Goal: Information Seeking & Learning: Learn about a topic

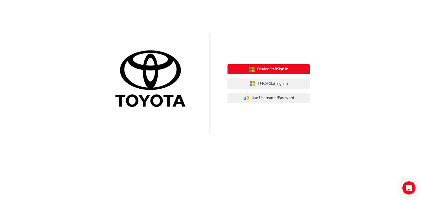
click at [276, 69] on span "Dealer Staff Sign In" at bounding box center [272, 69] width 31 height 6
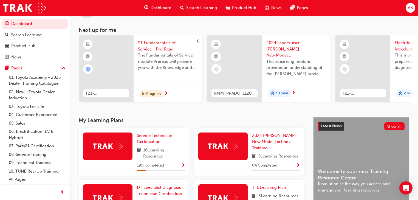
scroll to position [22, 0]
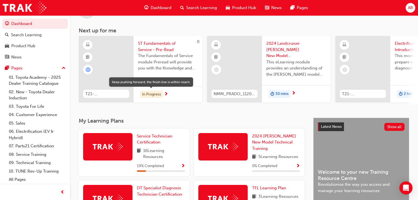
click at [157, 93] on div "In Progress" at bounding box center [151, 94] width 23 height 7
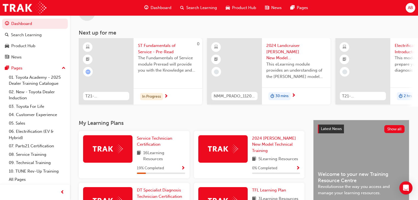
scroll to position [54, 0]
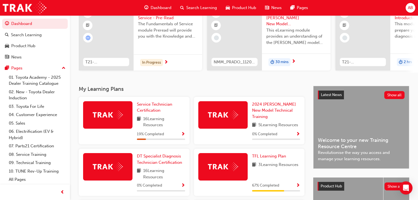
click at [162, 135] on span "19 % Completed" at bounding box center [150, 134] width 27 height 6
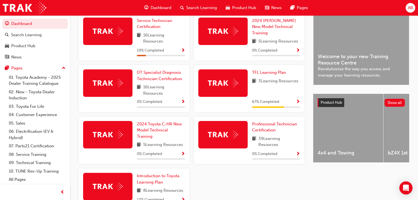
scroll to position [132, 0]
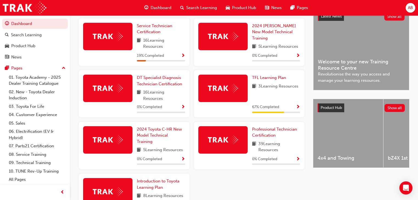
click at [163, 58] on span "19 % Completed" at bounding box center [150, 56] width 27 height 6
click at [183, 56] on span "Show Progress" at bounding box center [183, 55] width 4 height 5
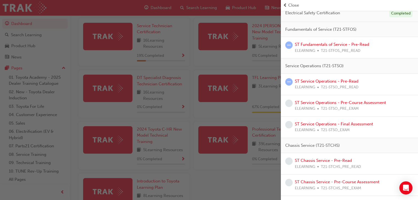
scroll to position [49, 0]
click at [314, 81] on link "ST Service Operations - Pre-Read" at bounding box center [327, 81] width 64 height 5
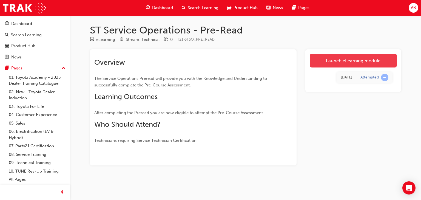
click at [330, 64] on link "Launch eLearning module" at bounding box center [353, 61] width 87 height 14
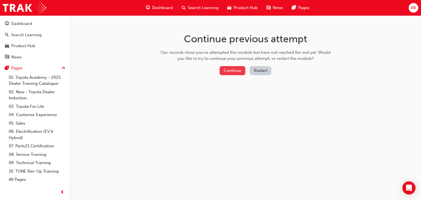
click at [229, 72] on button "Continue" at bounding box center [233, 70] width 26 height 9
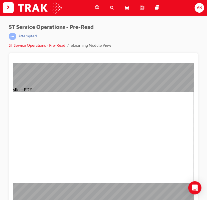
click at [119, 60] on div at bounding box center [103, 59] width 180 height 5
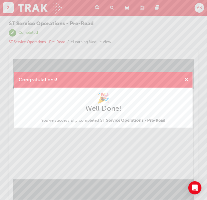
scroll to position [7, 0]
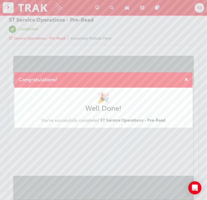
drag, startPoint x: 67, startPoint y: 156, endPoint x: 55, endPoint y: 100, distance: 57.4
click at [67, 156] on div "Congratulations! 🎉 Well Done! You've successfully completed ST Service Operatio…" at bounding box center [103, 100] width 207 height 200
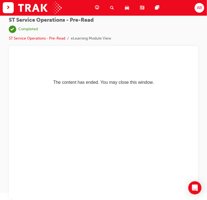
scroll to position [0, 0]
click at [111, 89] on html "The content has ended. You may close this window." at bounding box center [103, 71] width 180 height 33
click at [56, 37] on link "ST Service Operations - Pre-Read" at bounding box center [37, 38] width 56 height 5
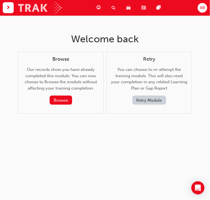
click at [38, 5] on img at bounding box center [40, 8] width 44 height 12
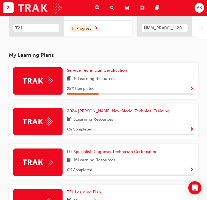
scroll to position [88, 0]
click at [108, 70] on span "Service Technician Certification" at bounding box center [97, 70] width 60 height 5
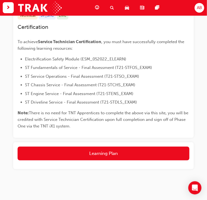
scroll to position [120, 0]
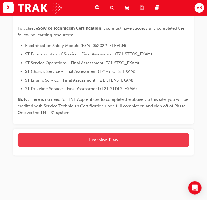
click at [99, 139] on button "Learning Plan" at bounding box center [104, 140] width 172 height 14
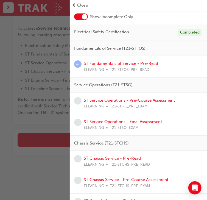
scroll to position [44, 0]
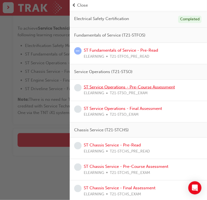
click at [118, 86] on link "ST Service Operations - Pre-Course Assessment" at bounding box center [129, 86] width 91 height 5
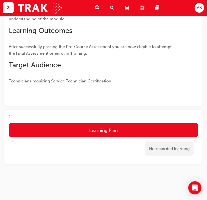
scroll to position [106, 0]
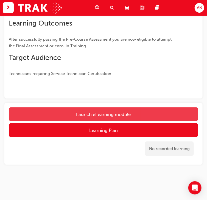
click at [105, 113] on link "Launch eLearning module" at bounding box center [103, 114] width 189 height 14
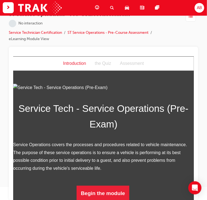
scroll to position [13, 0]
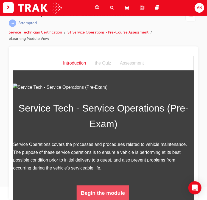
click at [107, 191] on button "Begin the module" at bounding box center [102, 192] width 53 height 15
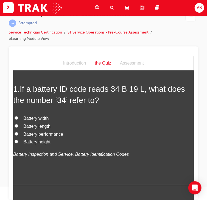
scroll to position [22, 0]
click at [35, 125] on span "Battery length" at bounding box center [36, 125] width 27 height 5
click at [18, 125] on input "Battery length" at bounding box center [16, 126] width 4 height 4
radio input "true"
click at [27, 133] on span "Battery performance" at bounding box center [43, 133] width 40 height 5
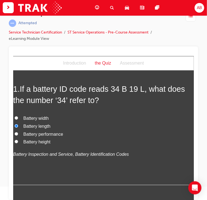
click at [18, 133] on input "Battery performance" at bounding box center [16, 134] width 4 height 4
radio input "true"
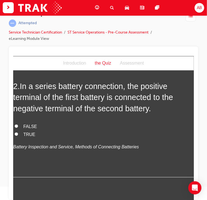
scroll to position [154, 0]
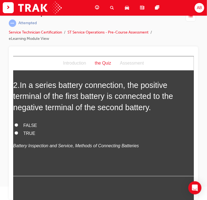
click at [18, 132] on label "TRUE" at bounding box center [103, 133] width 180 height 8
click at [18, 132] on input "TRUE" at bounding box center [16, 133] width 4 height 4
radio input "true"
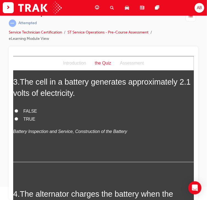
scroll to position [263, 0]
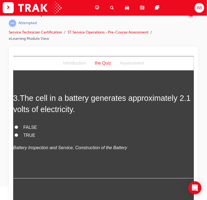
click at [16, 134] on input "TRUE" at bounding box center [16, 135] width 4 height 4
radio input "true"
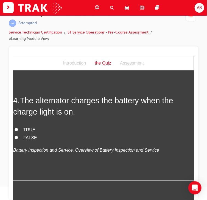
scroll to position [373, 0]
click at [27, 137] on span "FALSE" at bounding box center [30, 137] width 14 height 5
click at [18, 137] on input "FALSE" at bounding box center [16, 137] width 4 height 4
radio input "true"
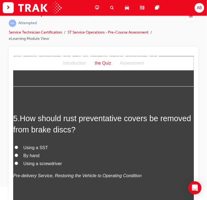
scroll to position [483, 0]
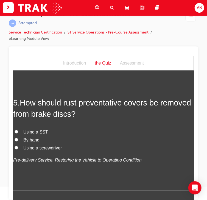
click at [24, 140] on span "By hand" at bounding box center [31, 139] width 16 height 5
click at [18, 140] on input "By hand" at bounding box center [16, 139] width 4 height 4
radio input "true"
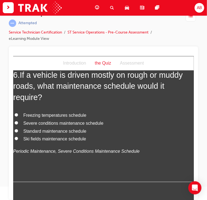
scroll to position [636, 0]
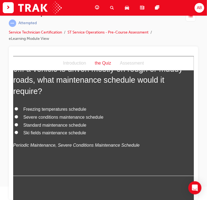
click at [30, 117] on span "Severe conditions maintenance schedule" at bounding box center [63, 116] width 80 height 5
click at [18, 117] on input "Severe conditions maintenance schedule" at bounding box center [16, 117] width 4 height 4
radio input "true"
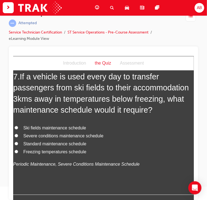
scroll to position [768, 0]
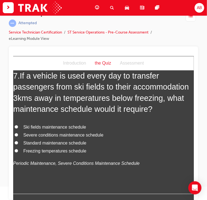
click at [44, 134] on span "Severe conditions maintenance schedule" at bounding box center [63, 134] width 80 height 5
click at [18, 134] on input "Severe conditions maintenance schedule" at bounding box center [16, 135] width 4 height 4
radio input "true"
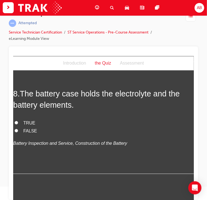
scroll to position [899, 0]
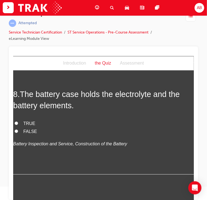
click at [17, 121] on input "TRUE" at bounding box center [16, 123] width 4 height 4
radio input "true"
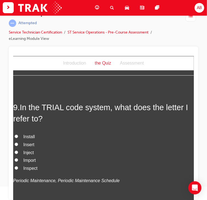
scroll to position [1009, 0]
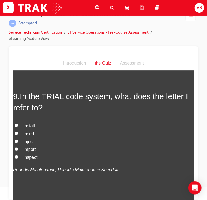
click at [28, 157] on span "Inspect" at bounding box center [30, 156] width 14 height 5
click at [16, 156] on input "Inspect" at bounding box center [16, 157] width 4 height 4
radio input "true"
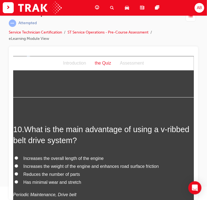
scroll to position [1119, 0]
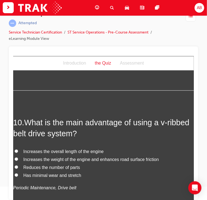
click at [15, 174] on input "Has minimal wear and stretch" at bounding box center [16, 175] width 4 height 4
radio input "true"
click at [29, 168] on span "Reduces the number of parts" at bounding box center [51, 167] width 56 height 5
click at [18, 168] on input "Reduces the number of parts" at bounding box center [16, 167] width 4 height 4
radio input "true"
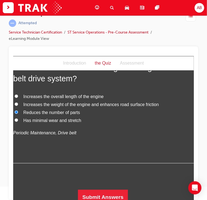
scroll to position [1177, 0]
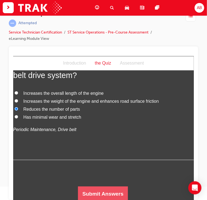
click at [106, 192] on button "Submit Answers" at bounding box center [103, 193] width 50 height 15
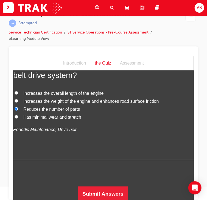
scroll to position [0, 0]
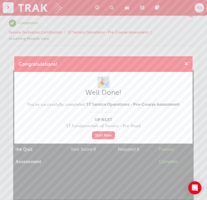
drag, startPoint x: 101, startPoint y: 65, endPoint x: 118, endPoint y: 71, distance: 17.6
click at [114, 72] on div "Congratulations! 🎉 Well Done! You've successfully completed ST Service Operatio…" at bounding box center [103, 99] width 178 height 87
click at [126, 85] on h1 "🎉" at bounding box center [103, 82] width 152 height 12
click at [105, 137] on link "Start Now" at bounding box center [103, 135] width 23 height 8
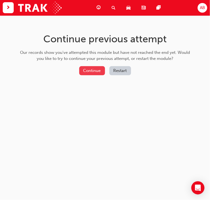
click at [94, 69] on button "Continue" at bounding box center [92, 70] width 26 height 9
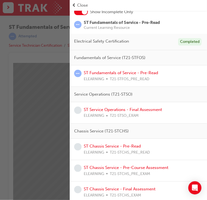
scroll to position [44, 0]
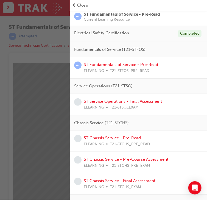
click at [129, 101] on link "ST Service Operations - Final Assessment" at bounding box center [123, 101] width 78 height 5
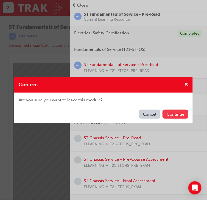
click at [172, 114] on button "Continue" at bounding box center [175, 113] width 26 height 9
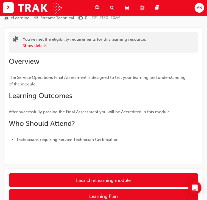
scroll to position [22, 0]
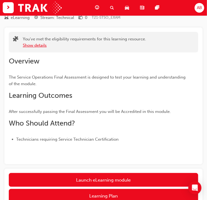
click at [38, 44] on button "Show details" at bounding box center [35, 45] width 24 height 6
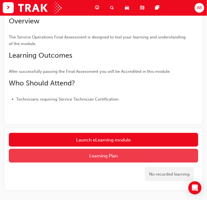
scroll to position [84, 0]
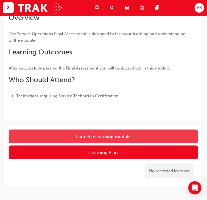
click at [105, 134] on link "Launch eLearning module" at bounding box center [103, 136] width 189 height 14
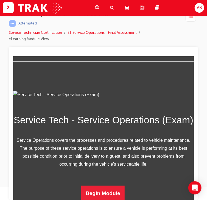
scroll to position [13, 0]
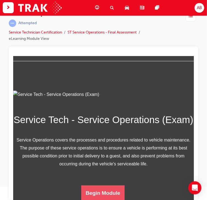
click at [101, 194] on button "Begin Module" at bounding box center [102, 192] width 43 height 15
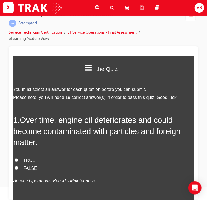
click at [27, 160] on span "TRUE" at bounding box center [29, 159] width 12 height 5
click at [18, 160] on input "TRUE" at bounding box center [16, 160] width 4 height 4
radio input "true"
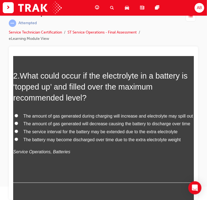
scroll to position [175, 0]
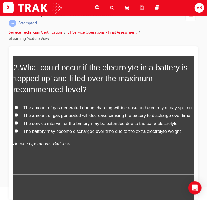
click at [16, 106] on input "The amount of gas generated during charging will increase and electrolyte may s…" at bounding box center [16, 107] width 4 height 4
radio input "true"
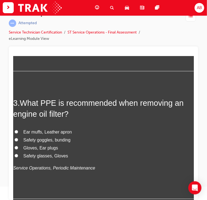
scroll to position [285, 0]
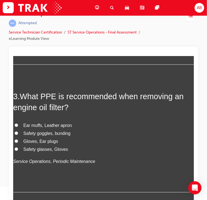
click at [45, 135] on span "Safety goggles, bunding" at bounding box center [46, 133] width 47 height 5
click at [18, 135] on input "Safety goggles, bunding" at bounding box center [16, 133] width 4 height 4
radio input "true"
click at [29, 151] on span "Safety glasses, Gloves" at bounding box center [45, 149] width 45 height 5
click at [18, 151] on input "Safety glasses, Gloves" at bounding box center [16, 149] width 4 height 4
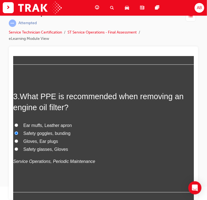
radio input "true"
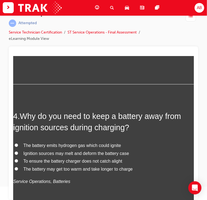
scroll to position [395, 0]
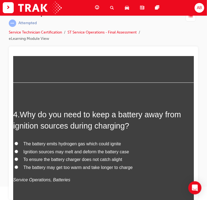
click at [34, 146] on span "The battery emits hydrogen gas which could ignite" at bounding box center [72, 143] width 98 height 5
click at [18, 145] on input "The battery emits hydrogen gas which could ignite" at bounding box center [16, 143] width 4 height 4
radio input "true"
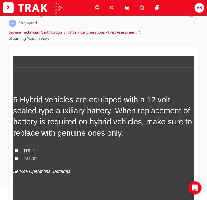
scroll to position [548, 0]
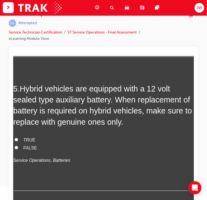
click at [28, 142] on span "TRUE" at bounding box center [29, 139] width 12 height 5
click at [18, 141] on input "TRUE" at bounding box center [16, 139] width 4 height 4
radio input "true"
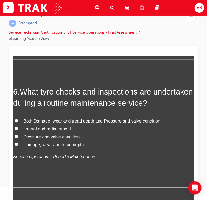
scroll to position [680, 0]
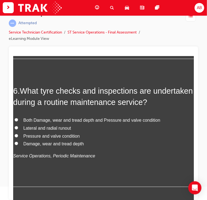
click at [19, 124] on label "Both Damage, wear and tread depth and Pressure and valve condition" at bounding box center [103, 120] width 180 height 8
click at [18, 121] on input "Both Damage, wear and tread depth and Pressure and valve condition" at bounding box center [16, 120] width 4 height 4
radio input "true"
click at [41, 138] on span "Pressure and valve condition" at bounding box center [51, 135] width 56 height 5
click at [18, 137] on input "Pressure and valve condition" at bounding box center [16, 136] width 4 height 4
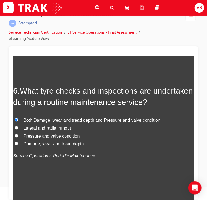
radio input "true"
click at [41, 130] on span "Lateral and radial runout" at bounding box center [46, 127] width 47 height 5
click at [18, 129] on input "Lateral and radial runout" at bounding box center [16, 128] width 4 height 4
radio input "true"
click at [35, 124] on label "Both Damage, wear and tread depth and Pressure and valve condition" at bounding box center [103, 120] width 180 height 8
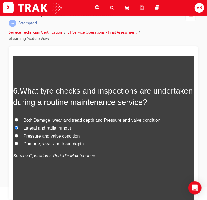
click at [18, 121] on input "Both Damage, wear and tread depth and Pressure and valve condition" at bounding box center [16, 120] width 4 height 4
radio input "true"
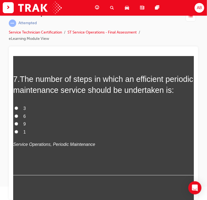
scroll to position [833, 0]
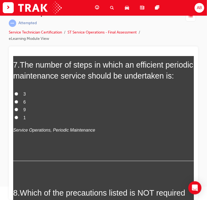
click at [15, 103] on input "6" at bounding box center [16, 102] width 4 height 4
radio input "true"
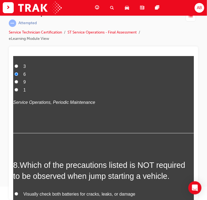
scroll to position [965, 0]
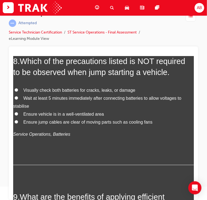
click at [15, 99] on input "Wait at least 5 minutes immediately after connecting batteries to allow voltage…" at bounding box center [16, 98] width 4 height 4
radio input "true"
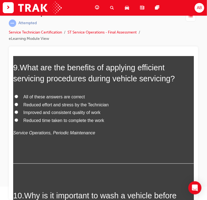
scroll to position [1097, 0]
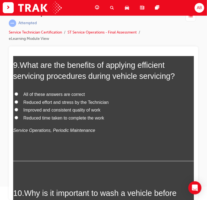
click at [45, 96] on span "All of these answers are correct" at bounding box center [53, 94] width 61 height 5
click at [18, 95] on input "All of these answers are correct" at bounding box center [16, 94] width 4 height 4
radio input "true"
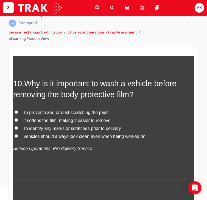
scroll to position [1206, 0]
click at [28, 114] on span "To prevent sand or dust scratching the paint" at bounding box center [65, 111] width 85 height 5
click at [18, 113] on input "To prevent sand or dust scratching the paint" at bounding box center [16, 112] width 4 height 4
radio input "true"
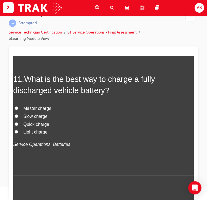
scroll to position [1338, 0]
click at [35, 118] on span "Slow charge" at bounding box center [35, 116] width 24 height 5
click at [18, 117] on input "Slow charge" at bounding box center [16, 116] width 4 height 4
radio input "true"
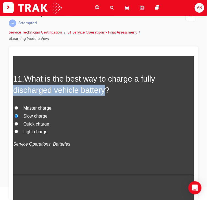
drag, startPoint x: 14, startPoint y: 108, endPoint x: 105, endPoint y: 110, distance: 90.8
click at [105, 94] on span "What is the best way to charge a fully discharged vehicle battery?" at bounding box center [84, 84] width 142 height 20
copy span "discharged vehicle battery"
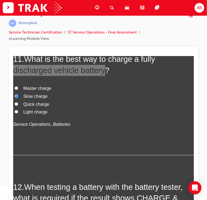
scroll to position [1360, 0]
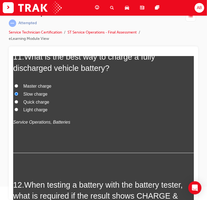
click at [110, 73] on h2 "11 . What is the best way to charge a fully discharged vehicle battery?" at bounding box center [103, 62] width 180 height 22
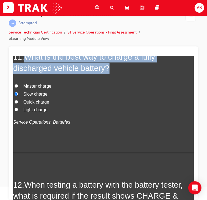
drag, startPoint x: 27, startPoint y: 75, endPoint x: 112, endPoint y: 87, distance: 86.5
click at [112, 73] on h2 "11 . What is the best way to charge a fully discharged vehicle battery?" at bounding box center [103, 62] width 180 height 22
copy span "What is the best way to charge a fully discharged vehicle battery?"
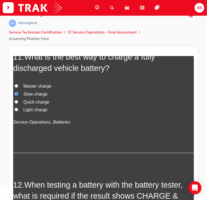
click at [97, 98] on label "Slow charge" at bounding box center [103, 94] width 180 height 8
click at [18, 95] on input "Slow charge" at bounding box center [16, 94] width 4 height 4
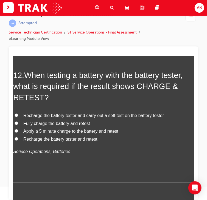
scroll to position [1492, 0]
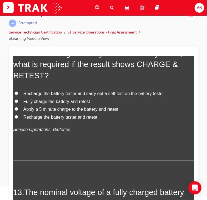
click at [30, 95] on span "Recharge the battery tester and carry out a self-test on the battery tester" at bounding box center [93, 93] width 140 height 5
click at [18, 95] on input "Recharge the battery tester and carry out a self-test on the battery tester" at bounding box center [16, 93] width 4 height 4
radio input "true"
click at [31, 103] on span "Fully charge the battery and retest" at bounding box center [56, 101] width 67 height 5
click at [18, 103] on input "Fully charge the battery and retest" at bounding box center [16, 101] width 4 height 4
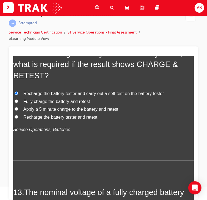
radio input "true"
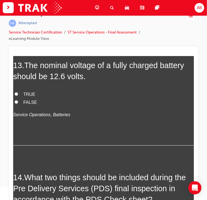
scroll to position [1623, 0]
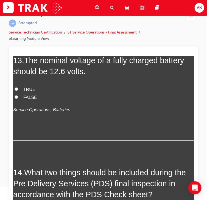
click at [23, 91] on span "TRUE" at bounding box center [29, 89] width 12 height 5
click at [18, 90] on input "TRUE" at bounding box center [16, 89] width 4 height 4
radio input "true"
click at [55, 75] on span "The nominal voltage of a fully charged battery should be 12.6 volts." at bounding box center [98, 66] width 171 height 20
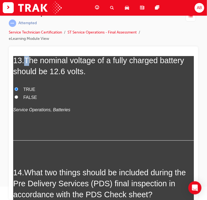
drag, startPoint x: 28, startPoint y: 78, endPoint x: 25, endPoint y: 77, distance: 2.8
click at [25, 75] on span "The nominal voltage of a fully charged battery should be 12.6 volts." at bounding box center [98, 66] width 171 height 20
drag, startPoint x: 26, startPoint y: 77, endPoint x: 32, endPoint y: 76, distance: 5.4
click at [27, 75] on span "The nominal voltage of a fully charged battery should be 12.6 volts." at bounding box center [98, 66] width 171 height 20
click at [37, 71] on div "1 . Over time, engine oil deteriorates and could become contaminated with parti…" at bounding box center [103, 28] width 180 height 3075
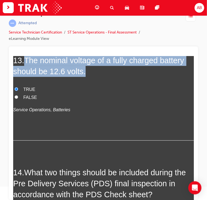
drag, startPoint x: 26, startPoint y: 77, endPoint x: 85, endPoint y: 88, distance: 60.0
click at [85, 77] on h2 "13 . The nominal voltage of a fully charged battery should be 12.6 volts." at bounding box center [103, 66] width 180 height 22
copy span "The nominal voltage of a fully charged battery should be 12.6 volts."
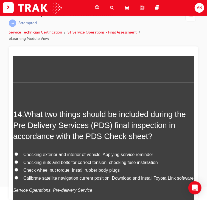
scroll to position [1667, 0]
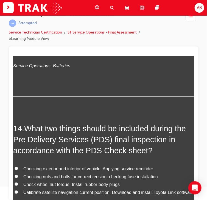
click at [94, 70] on p "Service Operations, Batteries" at bounding box center [103, 66] width 180 height 8
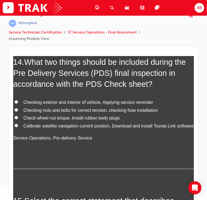
scroll to position [1733, 0]
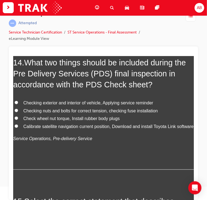
click at [27, 120] on span "Check wheel nut torque, Install rubber body plugs" at bounding box center [71, 118] width 96 height 5
click at [18, 120] on input "Check wheel nut torque, Install rubber body plugs" at bounding box center [16, 118] width 4 height 4
radio input "true"
click at [29, 113] on span "Checking nuts and bolts for correct tension, checking fuse installation" at bounding box center [90, 110] width 134 height 5
click at [18, 112] on input "Checking nuts and bolts for correct tension, checking fuse installation" at bounding box center [16, 110] width 4 height 4
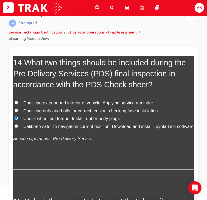
radio input "true"
click at [29, 120] on span "Check wheel nut torque, Install rubber body plugs" at bounding box center [71, 118] width 96 height 5
click at [18, 120] on input "Check wheel nut torque, Install rubber body plugs" at bounding box center [16, 118] width 4 height 4
radio input "true"
click at [49, 105] on span "Checking exterior and interior of vehicle, Applying service reminder" at bounding box center [88, 102] width 130 height 5
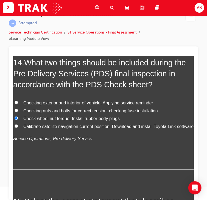
click at [18, 104] on input "Checking exterior and interior of vehicle, Applying service reminder" at bounding box center [16, 102] width 4 height 4
radio input "true"
click at [50, 113] on span "Checking nuts and bolts for correct tension, checking fuse installation" at bounding box center [90, 110] width 134 height 5
click at [18, 112] on input "Checking nuts and bolts for correct tension, checking fuse installation" at bounding box center [16, 110] width 4 height 4
radio input "true"
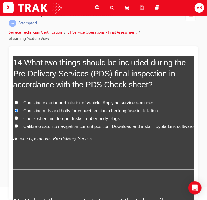
click at [52, 105] on span "Checking exterior and interior of vehicle, Applying service reminder" at bounding box center [88, 102] width 130 height 5
click at [18, 104] on input "Checking exterior and interior of vehicle, Applying service reminder" at bounding box center [16, 102] width 4 height 4
radio input "true"
click at [79, 128] on span "Calibrate satellite navigation current position, Download and install Toyota Li…" at bounding box center [108, 126] width 170 height 5
click at [18, 127] on input "Calibrate satellite navigation current position, Download and install Toyota Li…" at bounding box center [16, 126] width 4 height 4
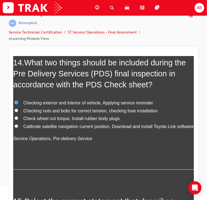
radio input "true"
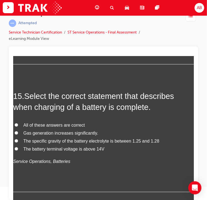
scroll to position [1842, 0]
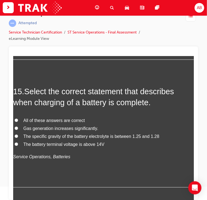
click at [26, 123] on span "All of these answers are correct" at bounding box center [53, 120] width 61 height 5
click at [18, 122] on input "All of these answers are correct" at bounding box center [16, 120] width 4 height 4
radio input "true"
drag, startPoint x: 47, startPoint y: 152, endPoint x: 45, endPoint y: 155, distance: 4.0
click at [47, 131] on span "Gas generation increases significantly." at bounding box center [60, 128] width 75 height 5
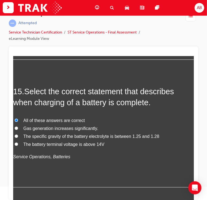
click at [18, 130] on input "Gas generation increases significantly." at bounding box center [16, 128] width 4 height 4
radio input "true"
click at [42, 140] on label "The specific gravity of the battery electrolyte is between 1.25 and 1.28" at bounding box center [103, 136] width 180 height 8
click at [18, 138] on input "The specific gravity of the battery electrolyte is between 1.25 and 1.28" at bounding box center [16, 136] width 4 height 4
radio input "true"
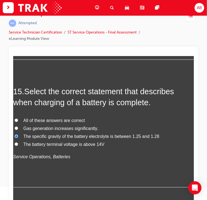
drag, startPoint x: 39, startPoint y: 168, endPoint x: 41, endPoint y: 158, distance: 9.8
click at [40, 160] on div "All of these answers are correct Gas generation increases significantly. The sp…" at bounding box center [103, 139] width 180 height 44
click at [44, 123] on span "All of these answers are correct" at bounding box center [53, 120] width 61 height 5
click at [18, 122] on input "All of these answers are correct" at bounding box center [16, 120] width 4 height 4
radio input "true"
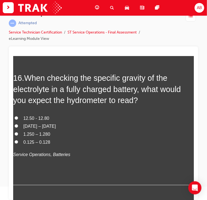
scroll to position [1996, 0]
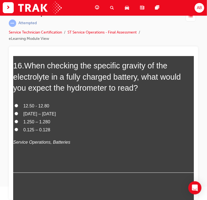
click at [41, 108] on span "12.50 - 12.80" at bounding box center [36, 105] width 26 height 5
click at [18, 107] on input "12.50 - 12.80" at bounding box center [16, 105] width 4 height 4
radio input "true"
click at [35, 124] on span "1.250 – 1.280" at bounding box center [36, 121] width 27 height 5
click at [18, 123] on input "1.250 – 1.280" at bounding box center [16, 121] width 4 height 4
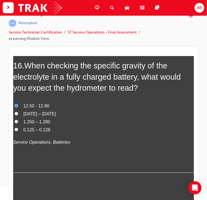
radio input "true"
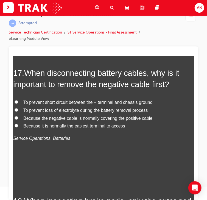
scroll to position [2128, 0]
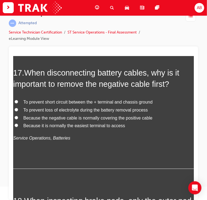
click at [51, 104] on span "To prevent short circuit between the + terminal and chassis ground" at bounding box center [87, 101] width 129 height 5
click at [18, 103] on input "To prevent short circuit between the + terminal and chassis ground" at bounding box center [16, 102] width 4 height 4
radio input "true"
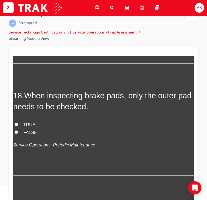
scroll to position [2237, 0]
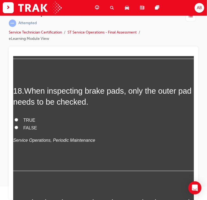
click at [22, 132] on label "FALSE" at bounding box center [103, 128] width 180 height 8
click at [18, 129] on input "FALSE" at bounding box center [16, 127] width 4 height 4
radio input "true"
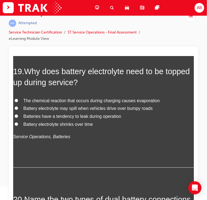
scroll to position [2369, 0]
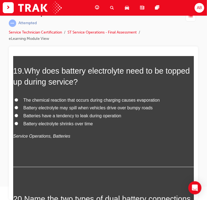
click at [41, 126] on span "Battery electrolyte shrinks over time" at bounding box center [57, 123] width 69 height 5
click at [18, 125] on input "Battery electrolyte shrinks over time" at bounding box center [16, 123] width 4 height 4
radio input "true"
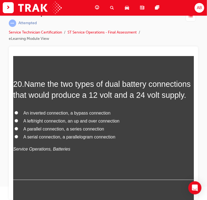
scroll to position [2500, 0]
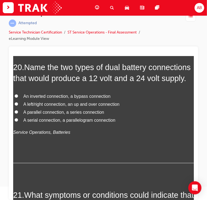
click at [46, 114] on span "A parallel connection, a series connection" at bounding box center [63, 111] width 81 height 5
click at [18, 113] on input "A parallel connection, a series connection" at bounding box center [16, 112] width 4 height 4
radio input "true"
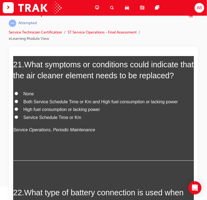
scroll to position [2632, 0]
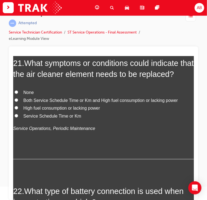
click at [28, 102] on span "Both Service Schedule Time or Km and High fuel consumption or lacking power" at bounding box center [100, 100] width 154 height 5
click at [18, 101] on input "Both Service Schedule Time or Km and High fuel consumption or lacking power" at bounding box center [16, 100] width 4 height 4
radio input "true"
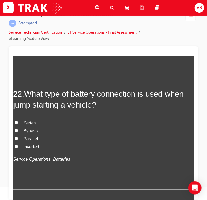
scroll to position [2742, 0]
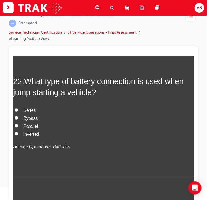
click at [27, 128] on span "Parallel" at bounding box center [30, 125] width 15 height 5
click at [18, 127] on input "Parallel" at bounding box center [16, 126] width 4 height 4
radio input "true"
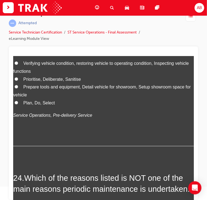
scroll to position [2917, 0]
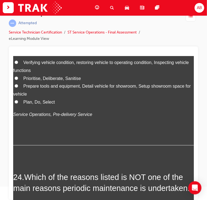
click at [50, 72] on span "Verifying vehicle condition, restoring vehicle to operating condition, Inspecti…" at bounding box center [100, 66] width 175 height 13
click at [18, 64] on input "Verifying vehicle condition, restoring vehicle to operating condition, Inspecti…" at bounding box center [16, 62] width 4 height 4
radio input "true"
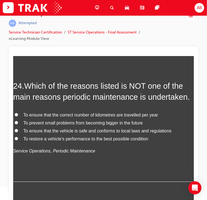
scroll to position [3027, 0]
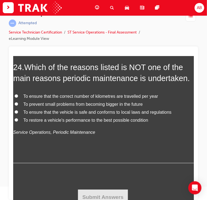
click at [50, 98] on span "To ensure that the correct number of kilometres are travelled per year" at bounding box center [90, 95] width 135 height 5
click at [18, 97] on input "To ensure that the correct number of kilometres are travelled per year" at bounding box center [16, 96] width 4 height 4
radio input "true"
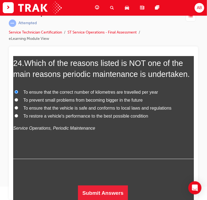
scroll to position [3067, 0]
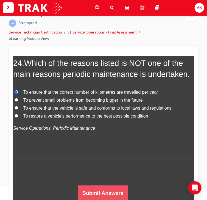
click at [109, 192] on button "Submit Answers" at bounding box center [103, 192] width 50 height 15
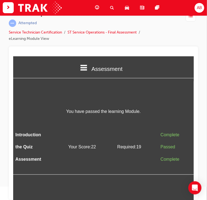
scroll to position [0, 0]
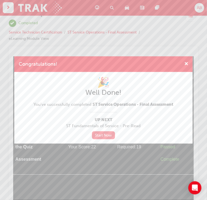
click at [105, 134] on link "Start Now" at bounding box center [103, 135] width 23 height 8
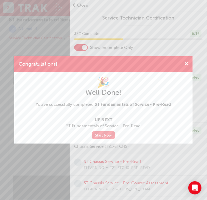
scroll to position [7, 0]
click at [98, 135] on link "Start Now" at bounding box center [103, 135] width 23 height 8
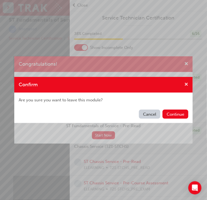
click at [186, 83] on span "cross-icon" at bounding box center [186, 84] width 4 height 5
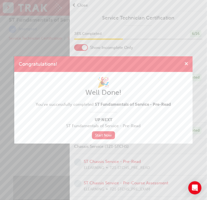
click at [185, 65] on span "cross-icon" at bounding box center [186, 64] width 4 height 5
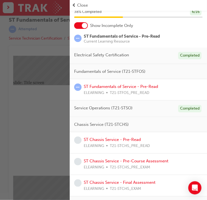
scroll to position [22, 0]
click at [134, 87] on link "ST Fundamentals of Service - Pre-Read" at bounding box center [121, 86] width 74 height 5
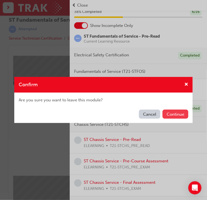
click at [170, 115] on button "Continue" at bounding box center [175, 113] width 26 height 9
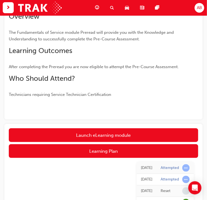
scroll to position [66, 0]
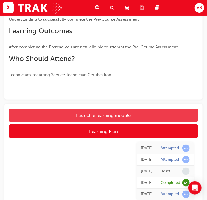
click at [124, 117] on link "Launch eLearning module" at bounding box center [103, 115] width 189 height 14
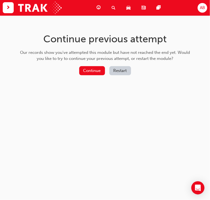
click at [120, 70] on button "Restart" at bounding box center [120, 70] width 22 height 9
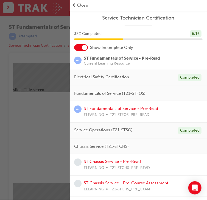
drag, startPoint x: 40, startPoint y: 112, endPoint x: 27, endPoint y: 50, distance: 63.6
click at [40, 112] on div "button" at bounding box center [35, 100] width 70 height 200
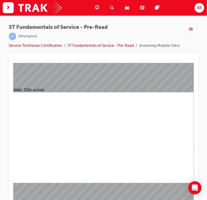
scroll to position [7, 0]
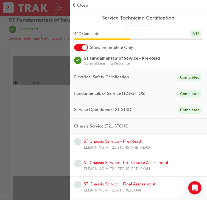
click at [129, 140] on link "ST Chassis Service - Pre-Read" at bounding box center [112, 140] width 57 height 5
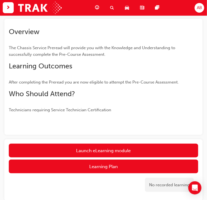
scroll to position [23, 0]
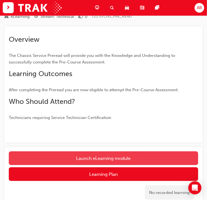
click at [125, 158] on link "Launch eLearning module" at bounding box center [103, 158] width 189 height 14
